Goal: Information Seeking & Learning: Learn about a topic

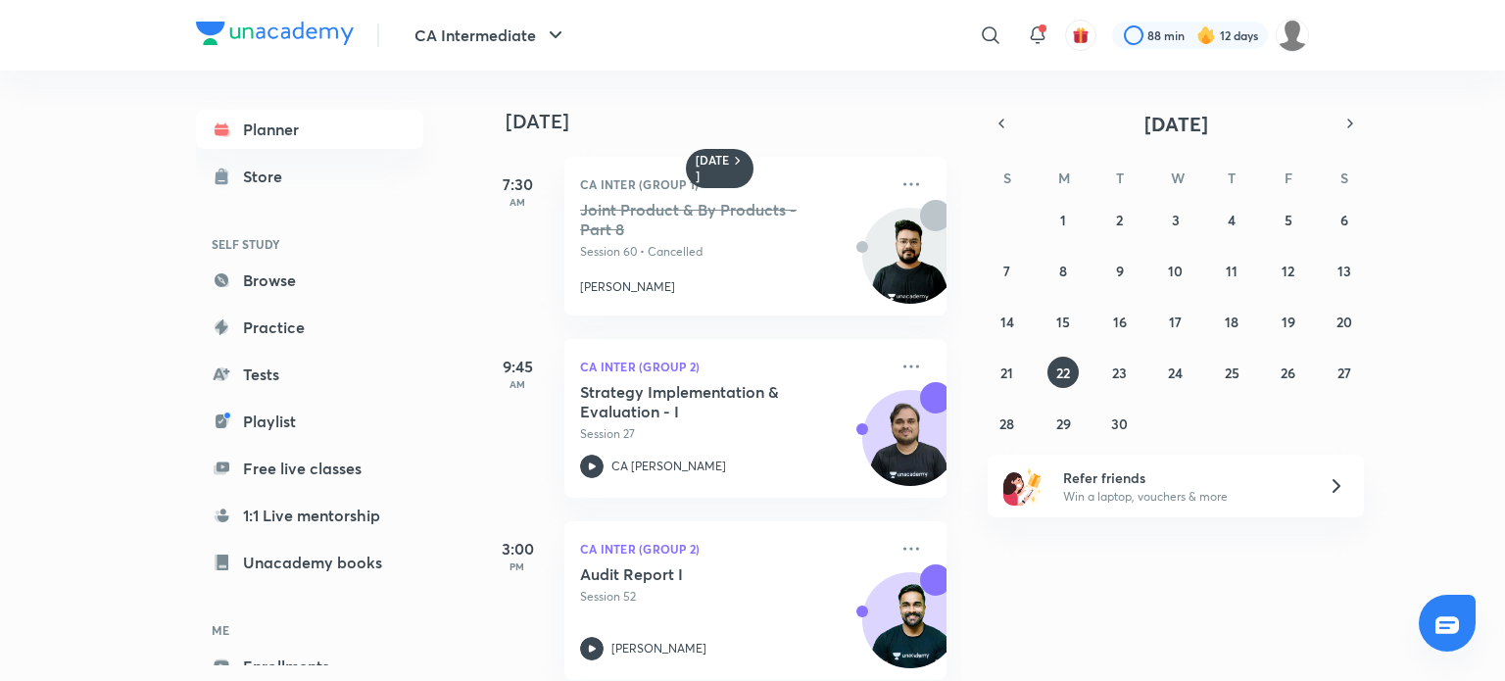
scroll to position [162, 0]
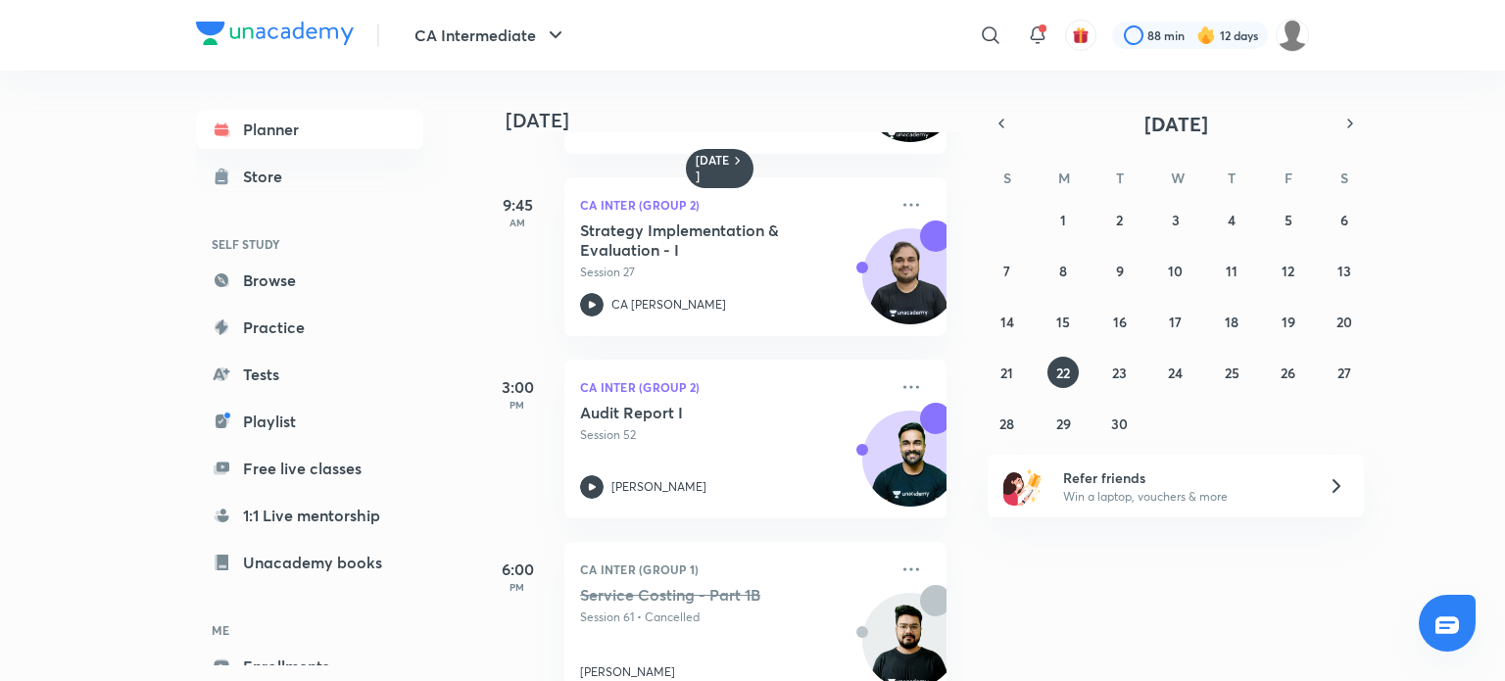
click at [317, 54] on div "CA Intermediate ​ 88 min 12 days" at bounding box center [752, 35] width 1113 height 71
click at [317, 50] on div "CA Intermediate ​ 88 min 12 days" at bounding box center [752, 35] width 1113 height 71
click at [340, 26] on img at bounding box center [275, 34] width 158 height 24
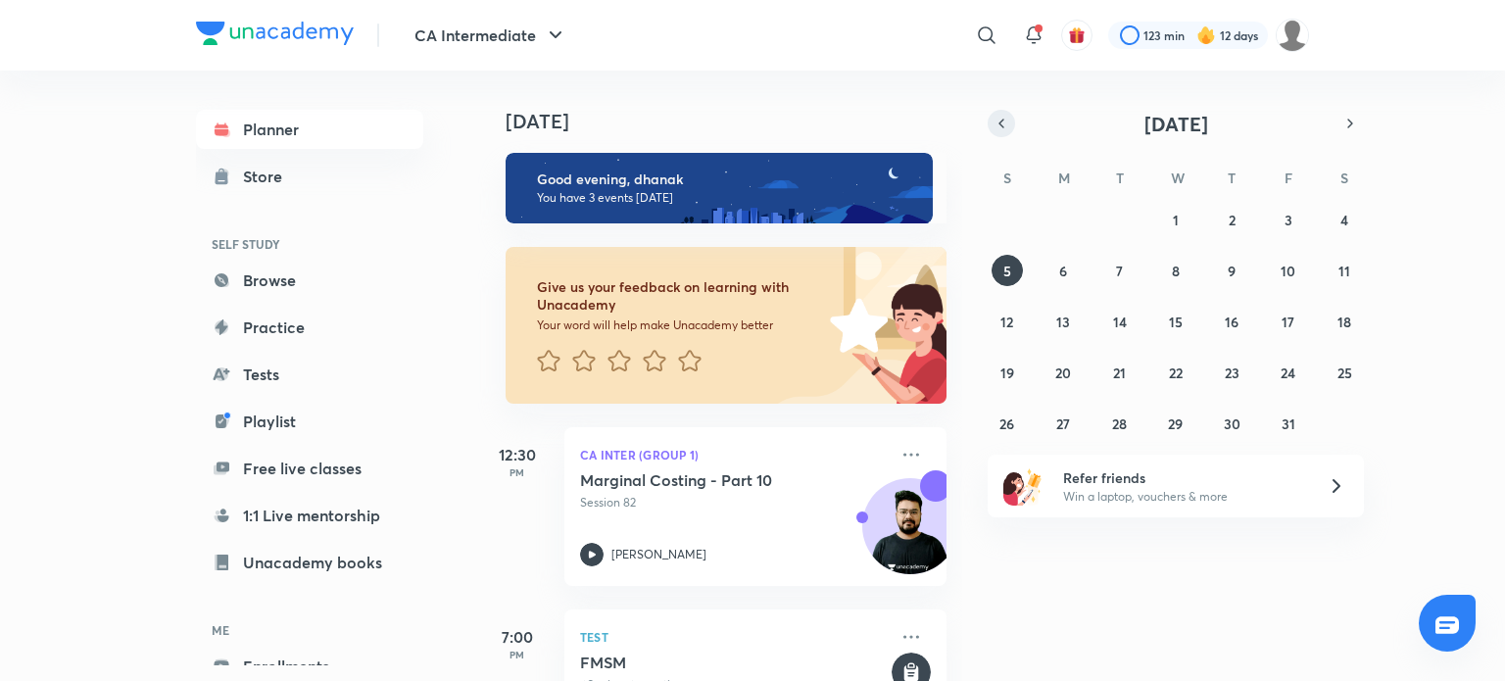
click at [996, 117] on icon "button" at bounding box center [1002, 124] width 16 height 18
click at [1241, 371] on button "25" at bounding box center [1231, 372] width 31 height 31
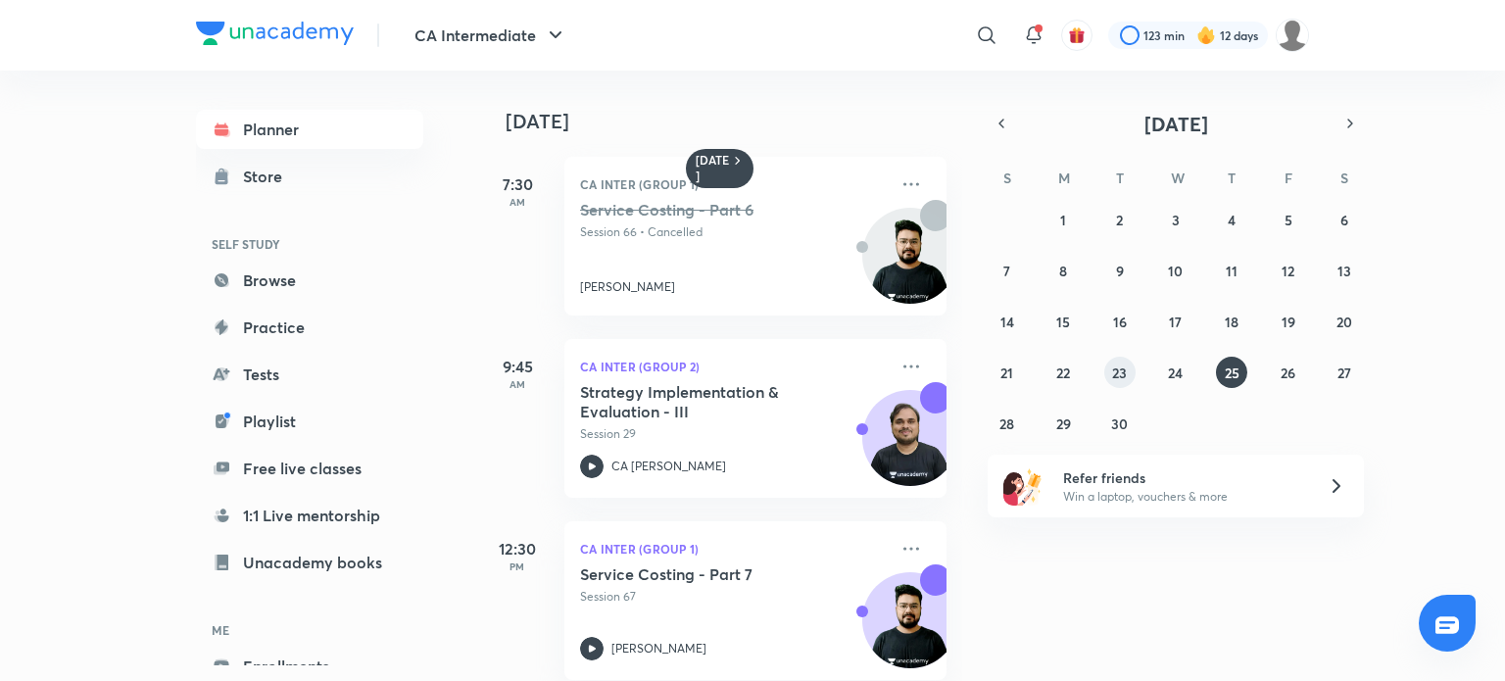
click at [1125, 372] on abbr "23" at bounding box center [1119, 373] width 15 height 19
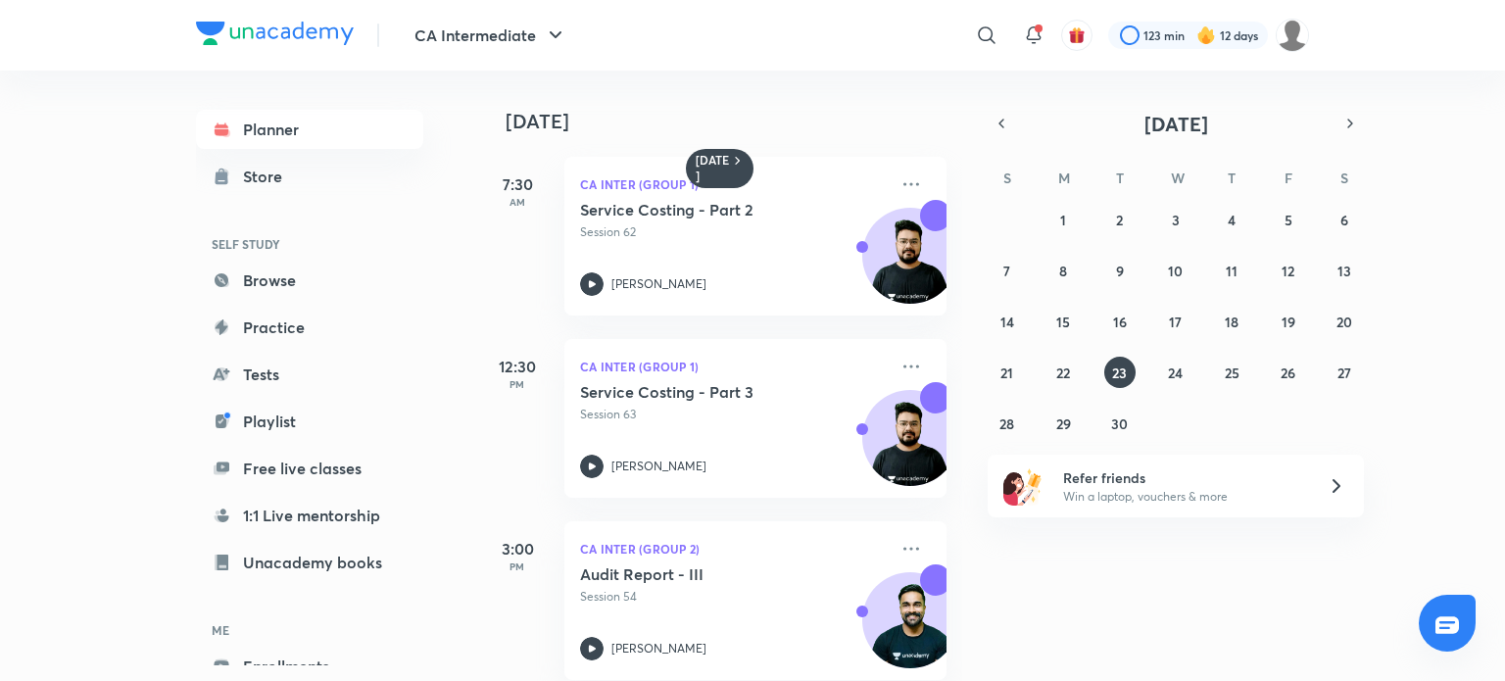
click at [1091, 316] on div "31 1 2 3 4 5 6 7 8 9 10 11 12 13 14 15 16 17 18 19 20 21 22 23 24 25 26 27 28 2…" at bounding box center [1176, 321] width 376 height 235
click at [1052, 321] on button "15" at bounding box center [1062, 321] width 31 height 31
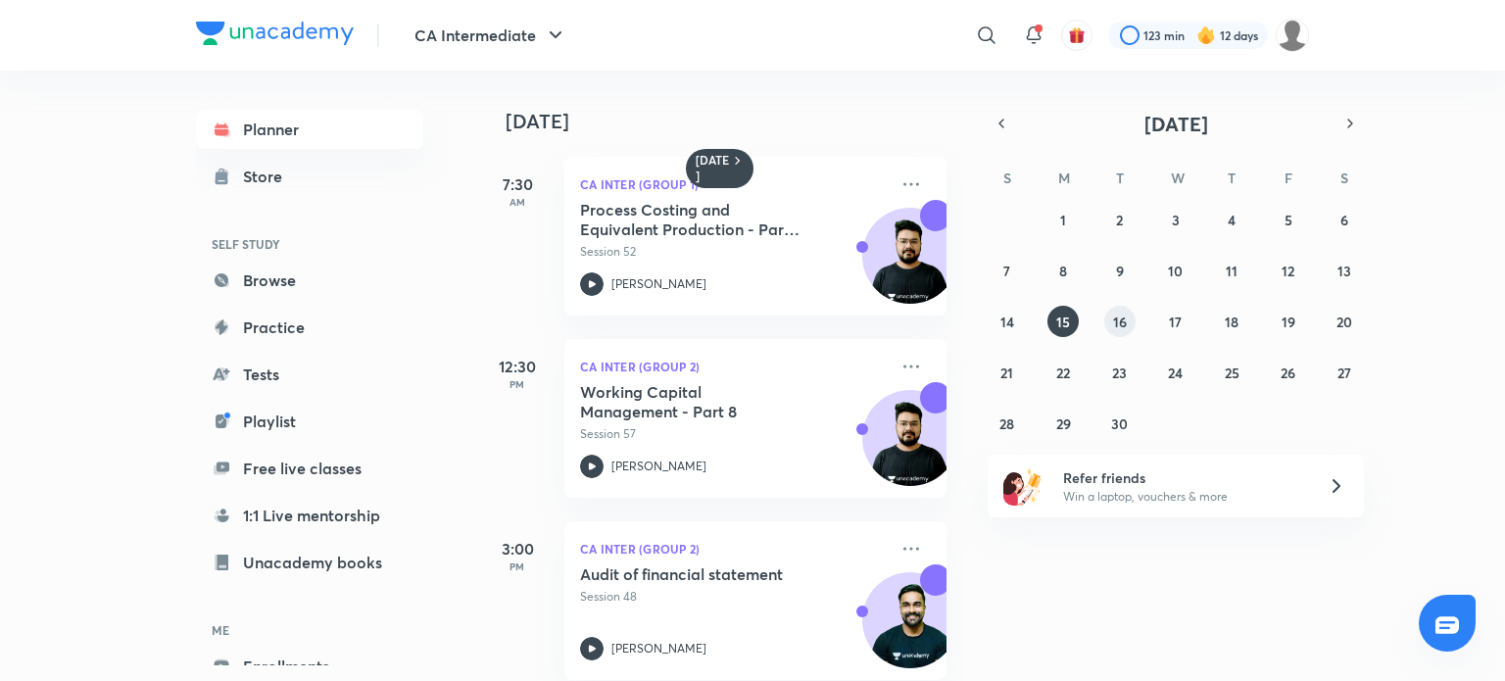
click at [1127, 324] on button "16" at bounding box center [1119, 321] width 31 height 31
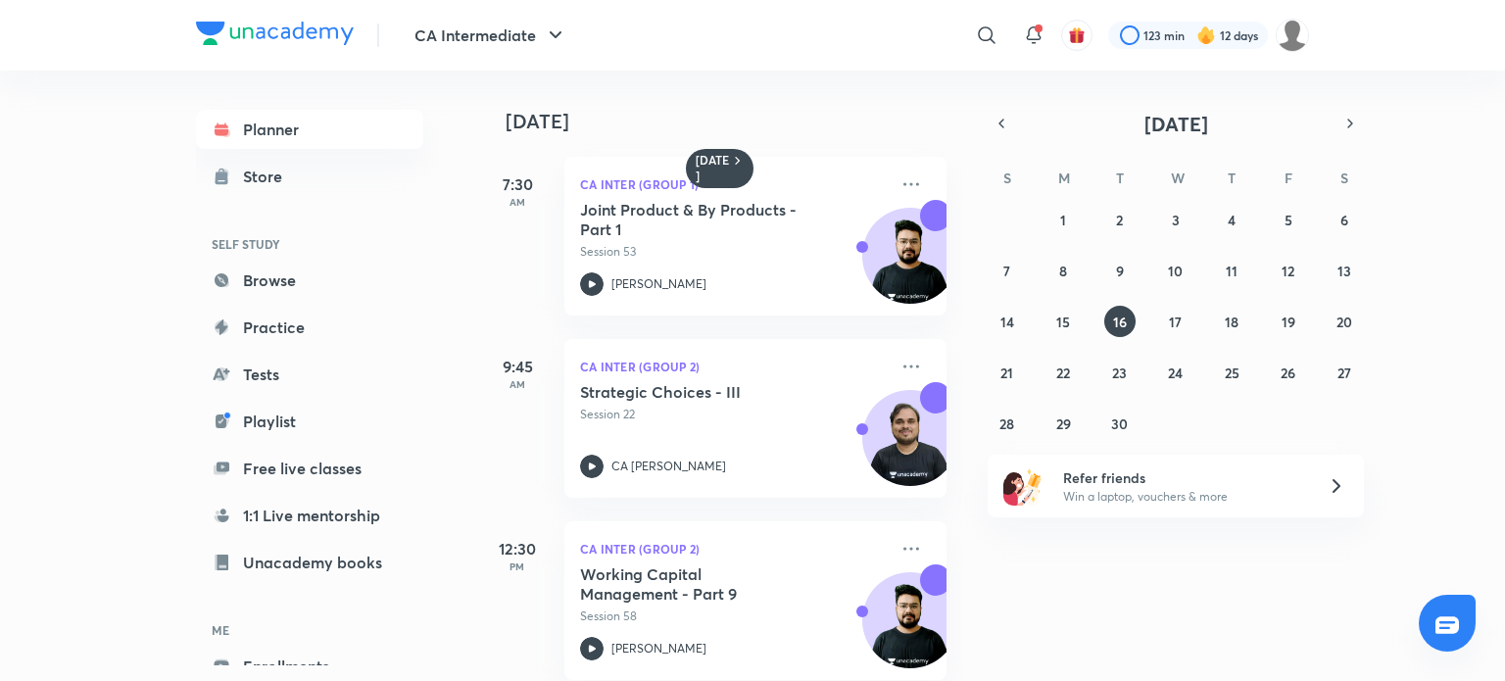
click at [529, 348] on div "9:45 AM" at bounding box center [517, 418] width 78 height 159
click at [596, 280] on icon at bounding box center [592, 284] width 24 height 24
